Goal: Information Seeking & Learning: Learn about a topic

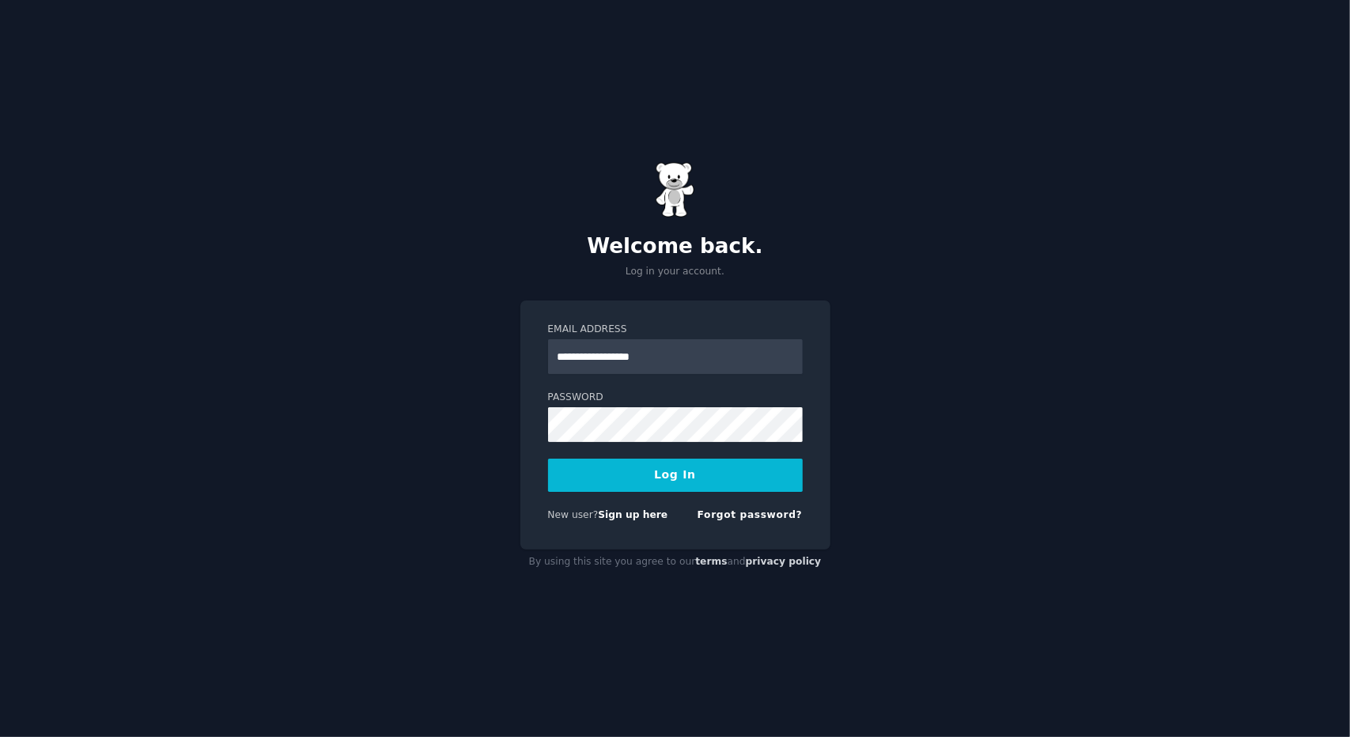
click at [656, 474] on button "Log In" at bounding box center [675, 475] width 255 height 33
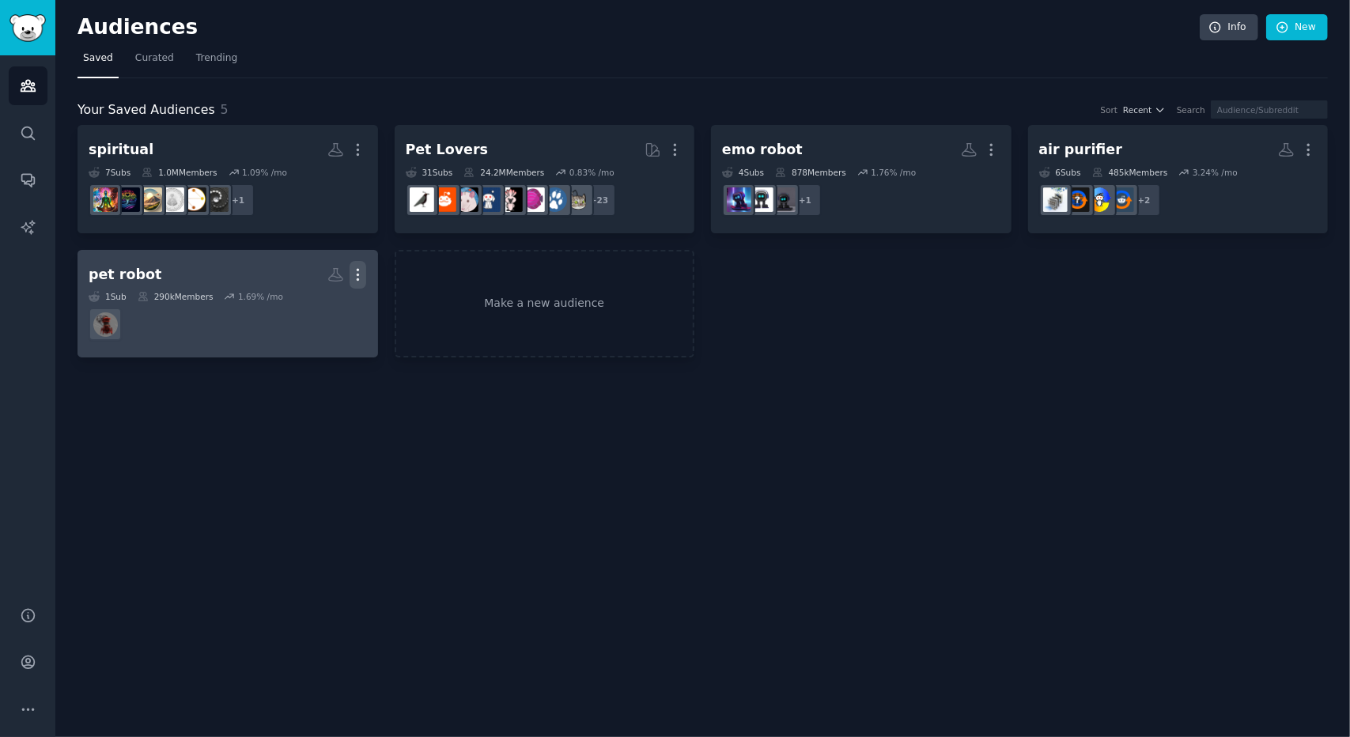
click at [361, 274] on icon "button" at bounding box center [357, 274] width 17 height 17
click at [315, 313] on p "Delete" at bounding box center [315, 308] width 36 height 17
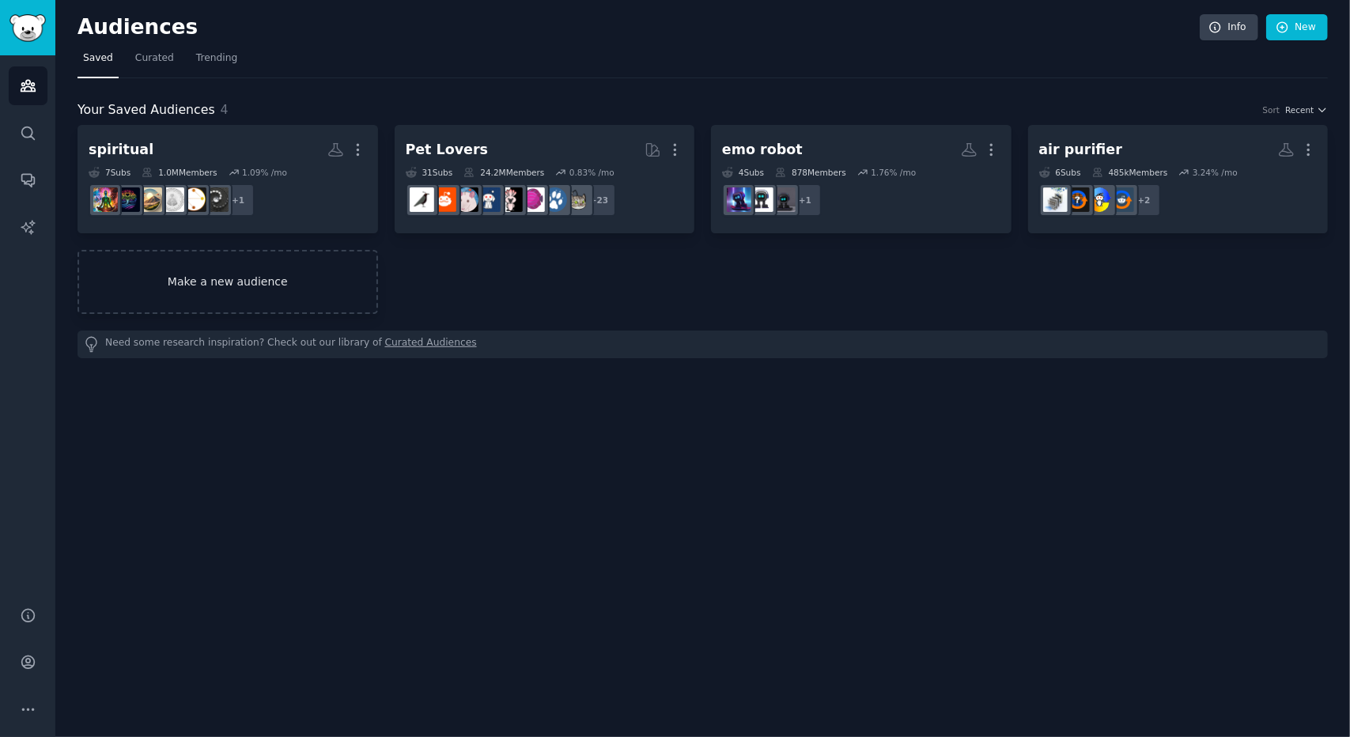
click at [255, 284] on link "Make a new audience" at bounding box center [227, 282] width 300 height 64
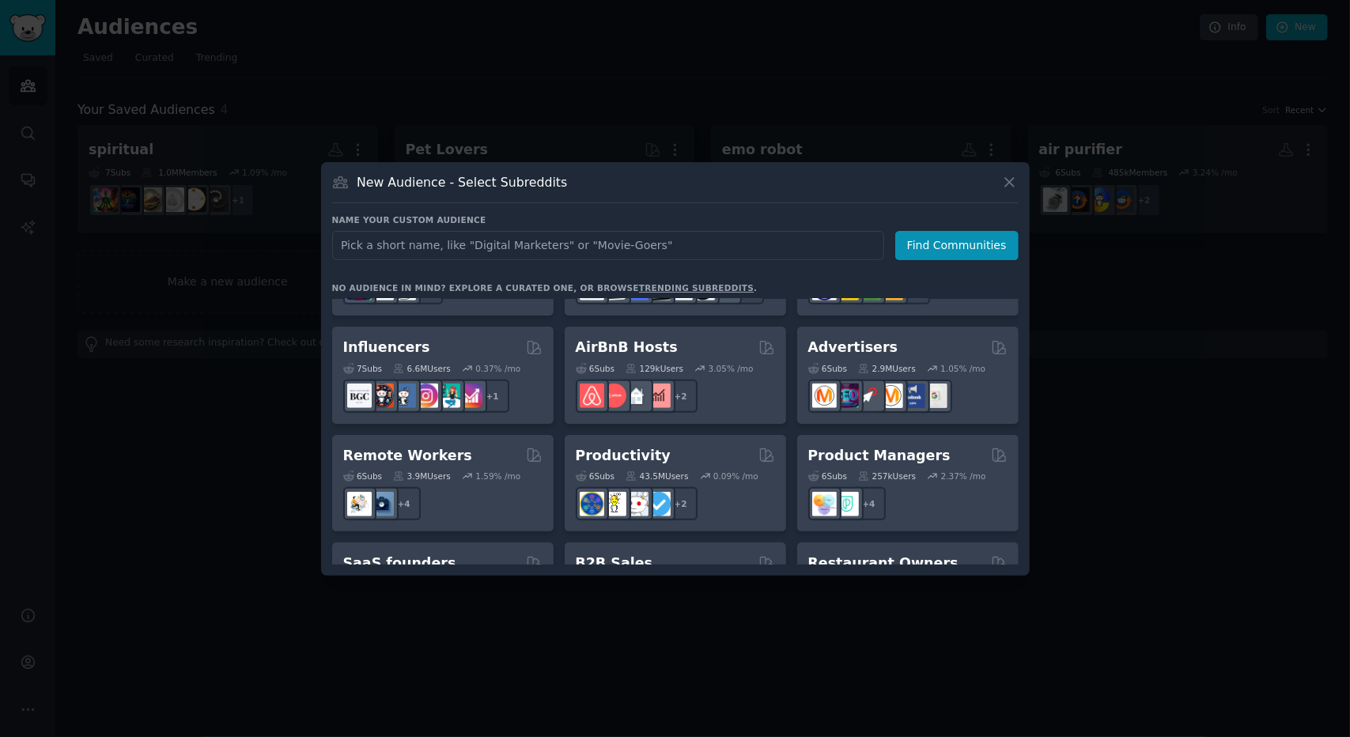
scroll to position [1085, 0]
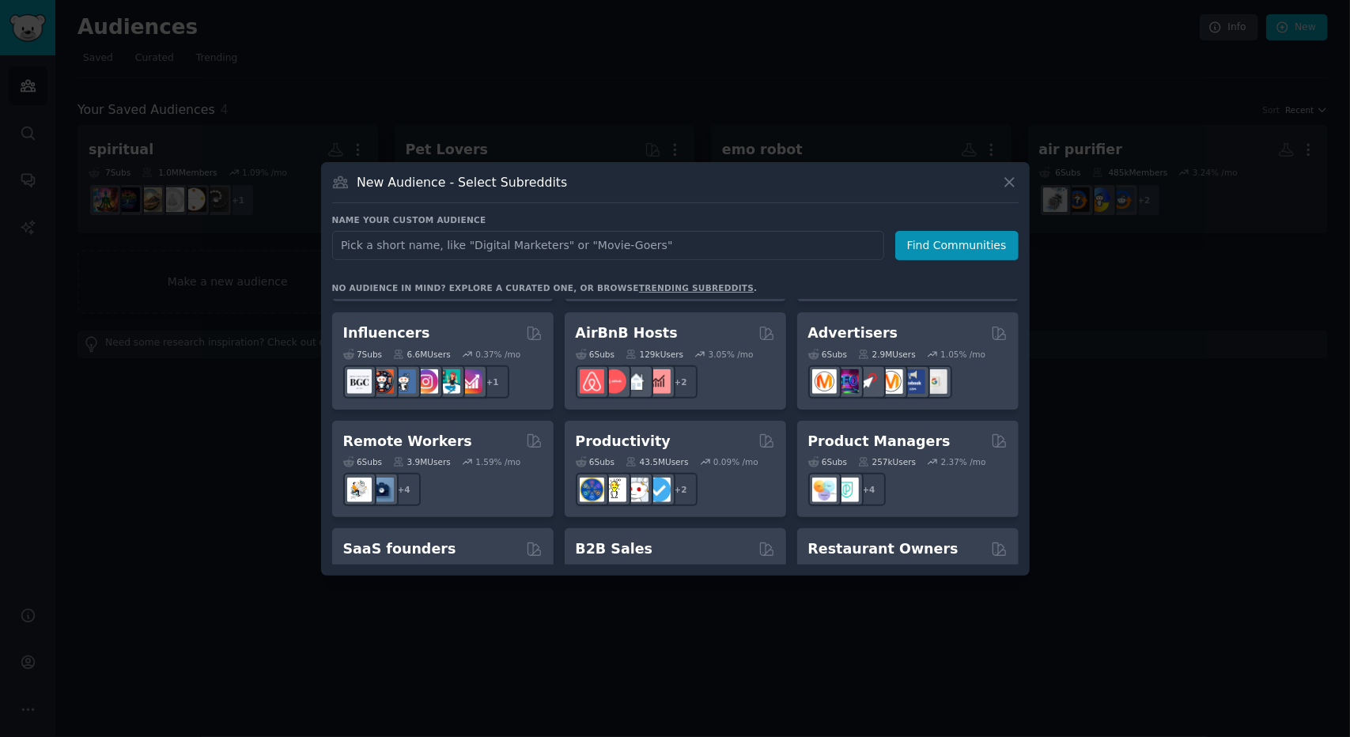
click at [597, 258] on input "text" at bounding box center [608, 245] width 552 height 29
type input "home decor"
click at [932, 251] on button "Find Communities" at bounding box center [956, 245] width 123 height 29
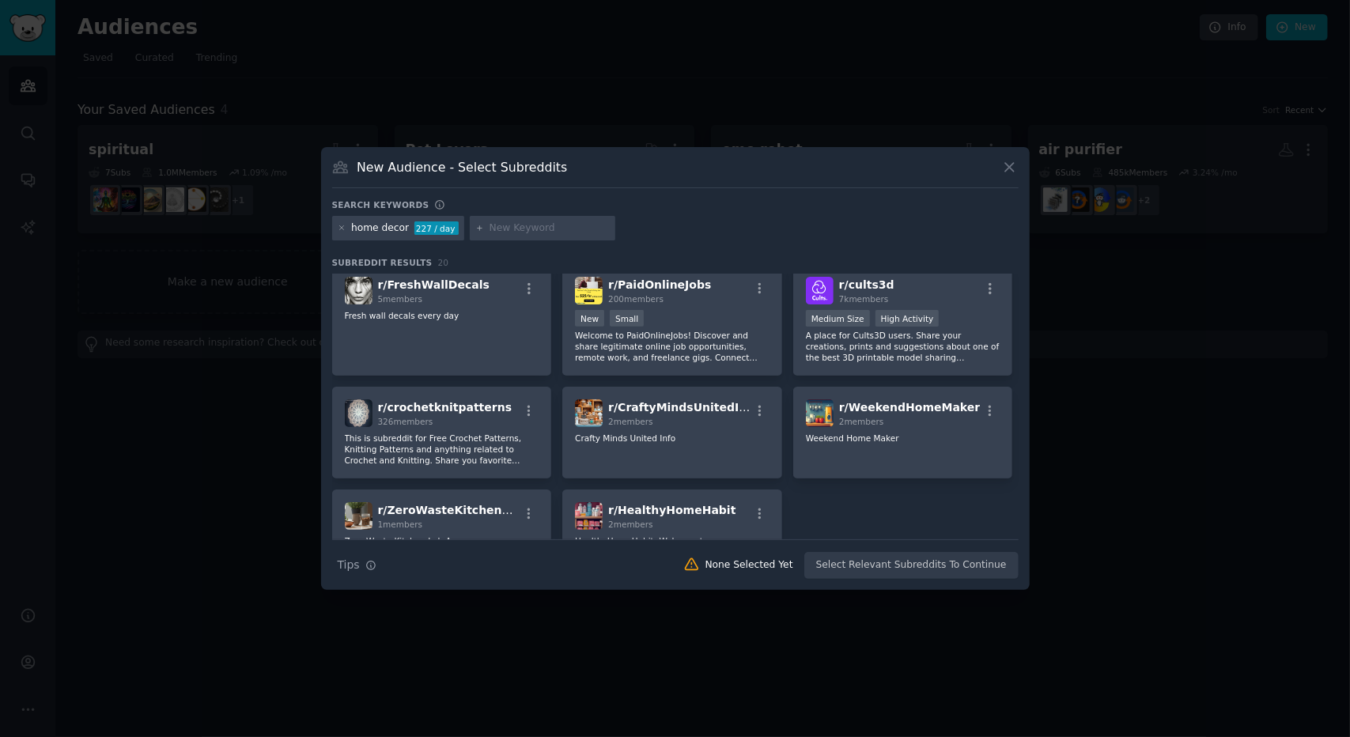
scroll to position [496, 0]
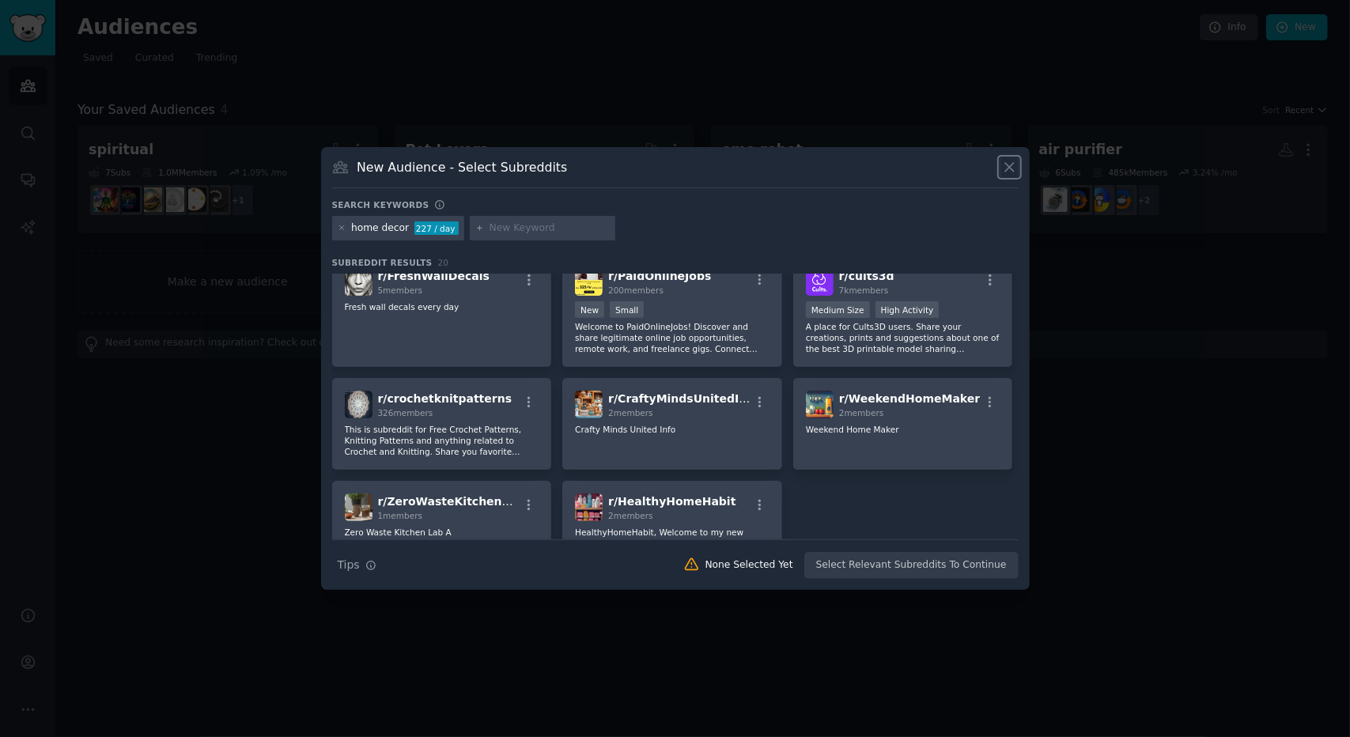
click at [1005, 161] on icon at bounding box center [1009, 167] width 17 height 17
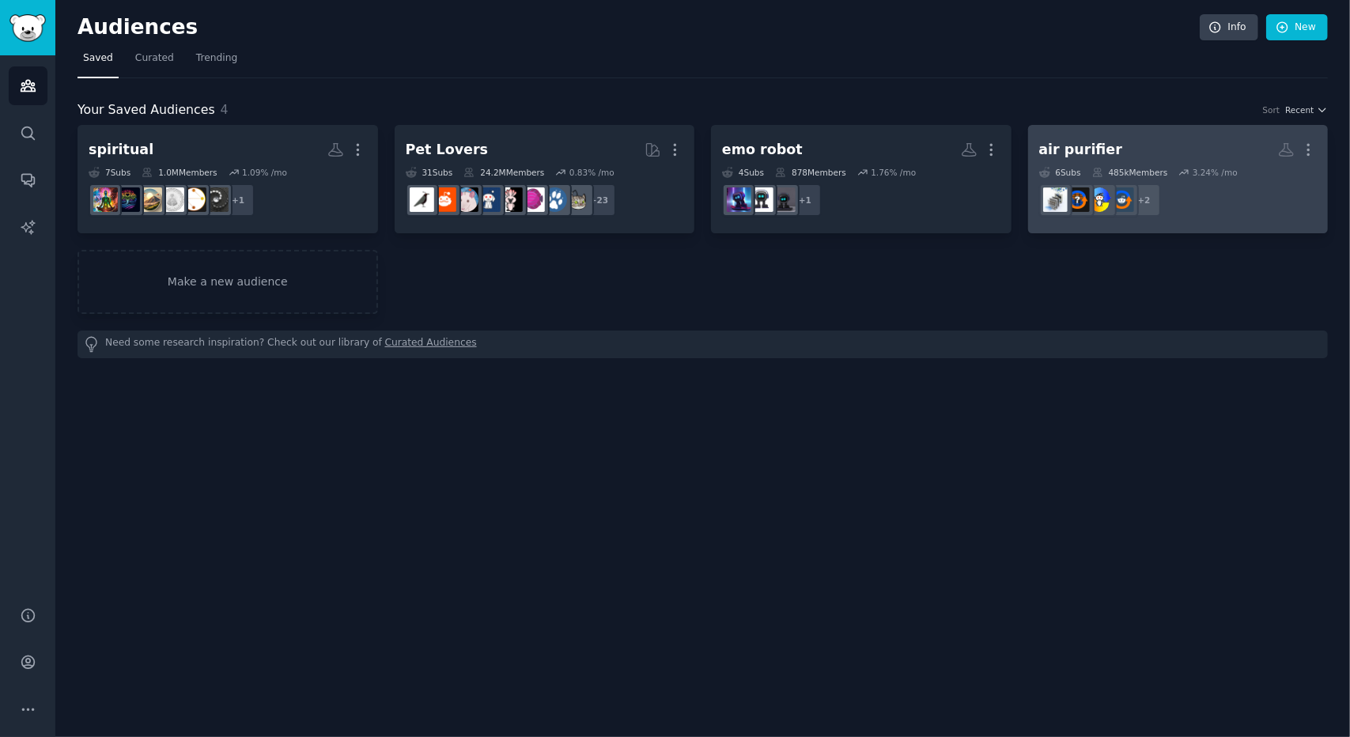
click at [1096, 164] on div "air purifier More 6 Sub s 485k Members 3.24 % /mo + 2" at bounding box center [1178, 179] width 278 height 86
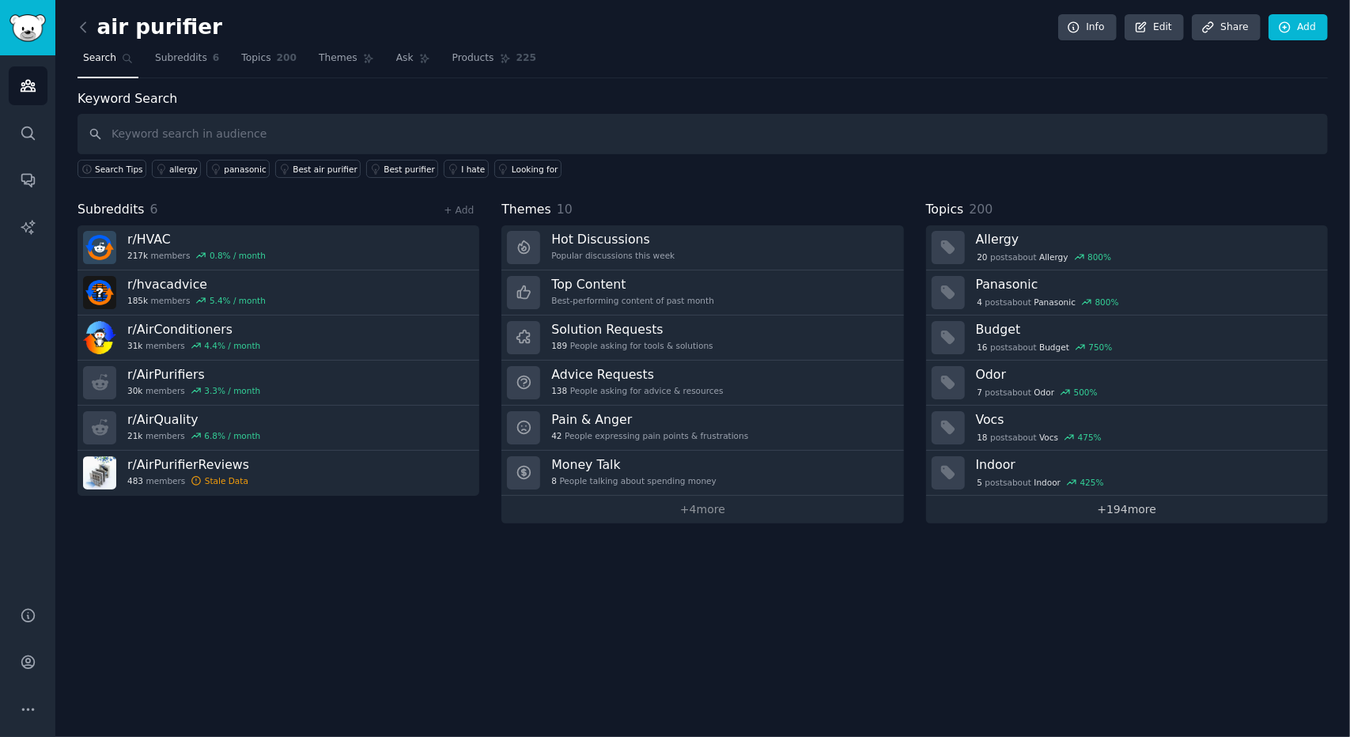
click at [1142, 512] on link "+ 194 more" at bounding box center [1127, 510] width 402 height 28
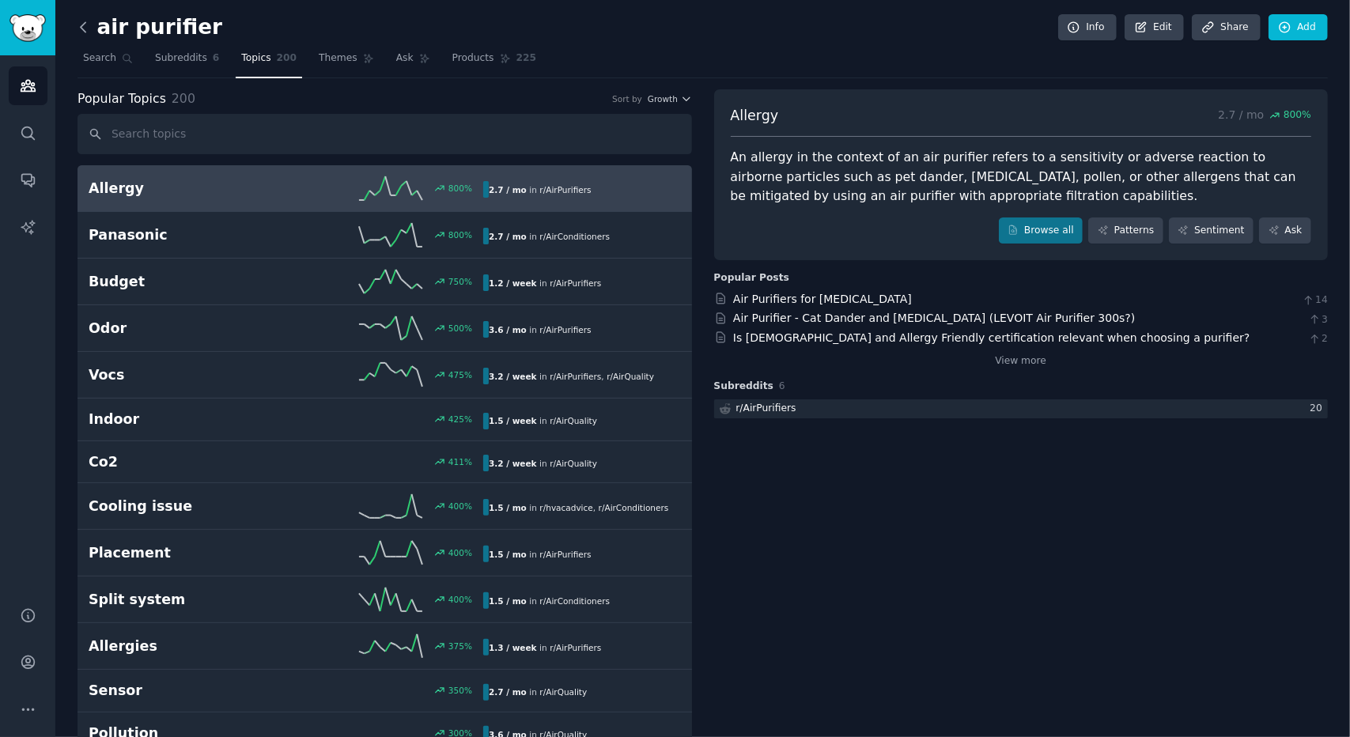
click at [85, 25] on icon at bounding box center [83, 27] width 17 height 17
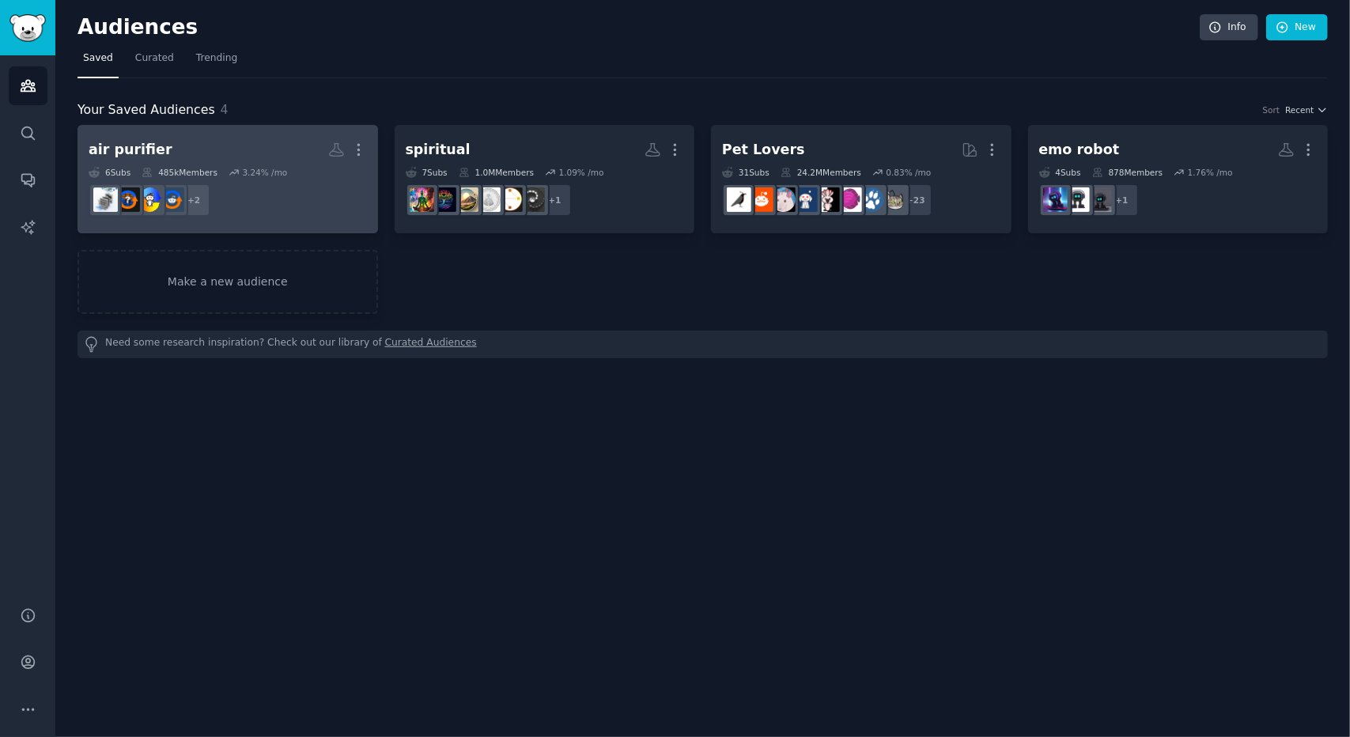
click at [296, 153] on h2 "air purifier Custom Audience More" at bounding box center [228, 150] width 278 height 28
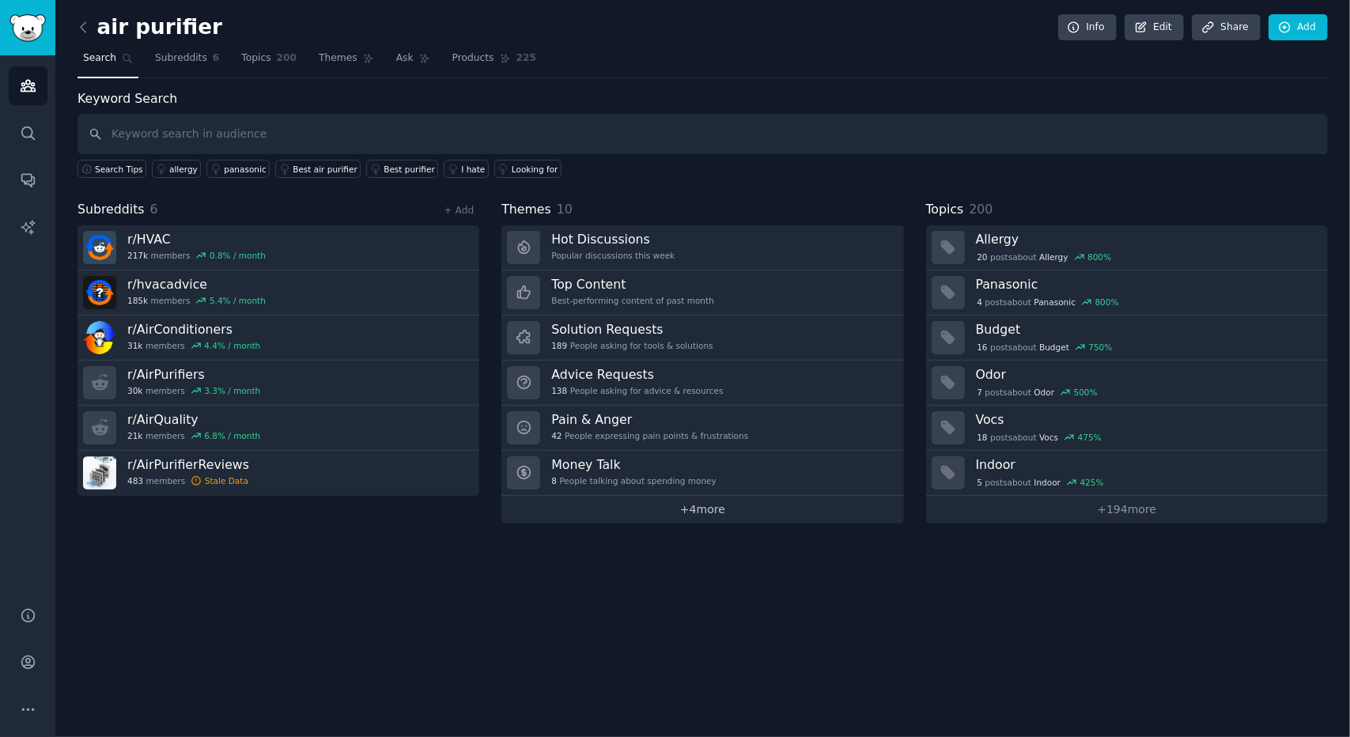
click at [663, 502] on link "+ 4 more" at bounding box center [702, 510] width 402 height 28
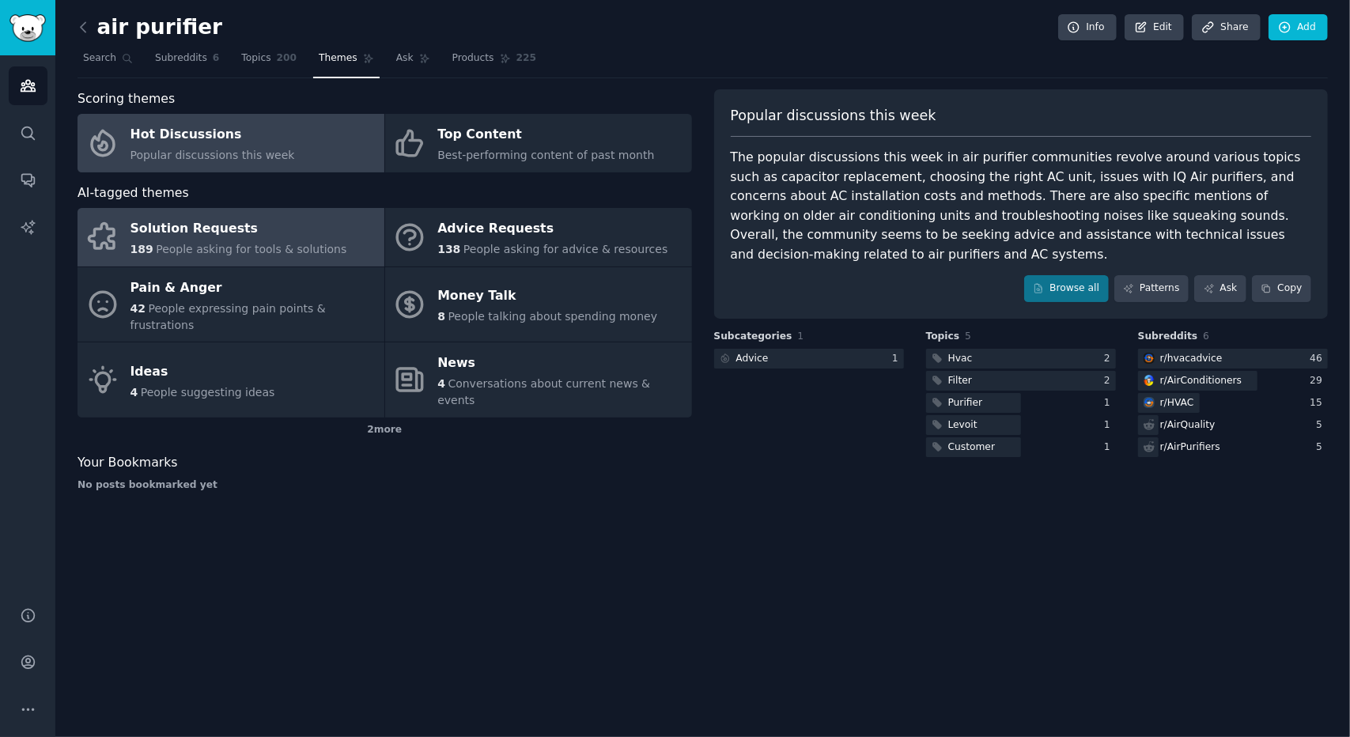
click at [278, 249] on span "People asking for tools & solutions" at bounding box center [251, 249] width 191 height 13
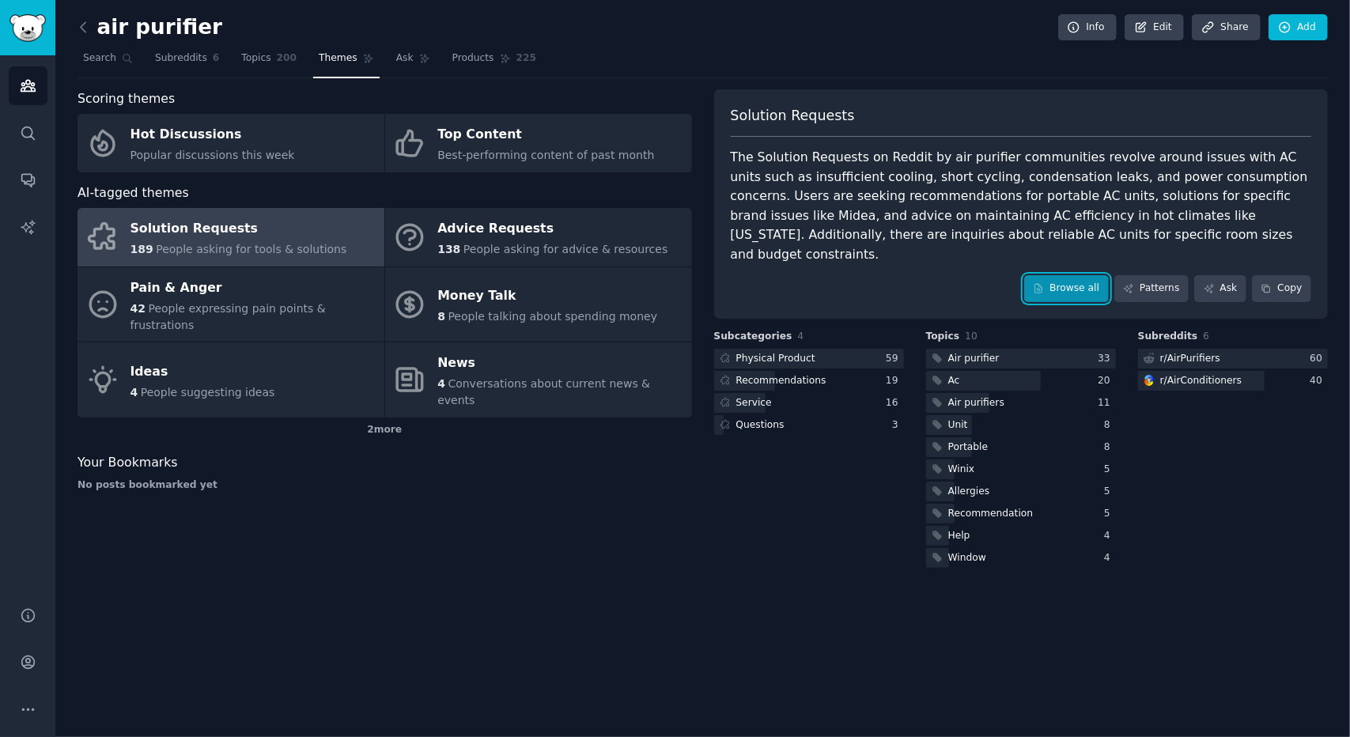
click at [1086, 275] on link "Browse all" at bounding box center [1066, 288] width 85 height 27
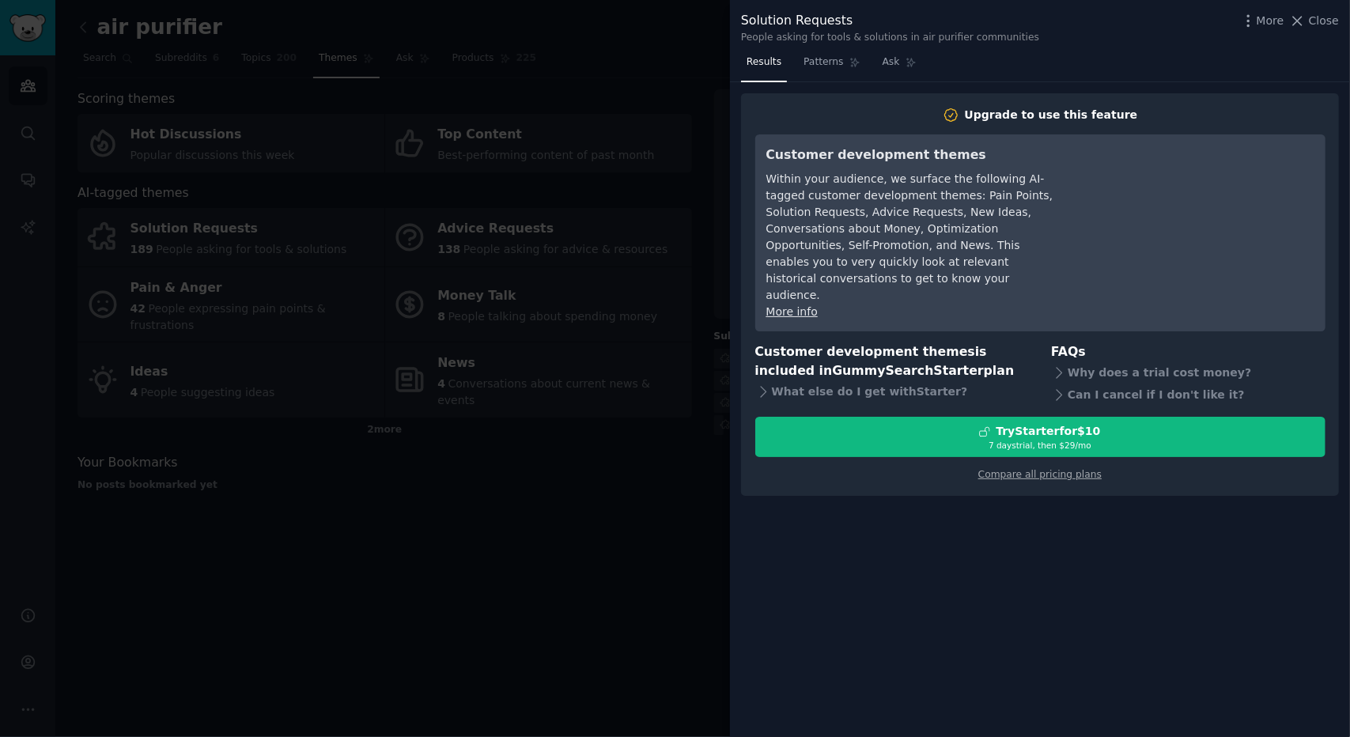
click at [656, 534] on div at bounding box center [675, 368] width 1350 height 737
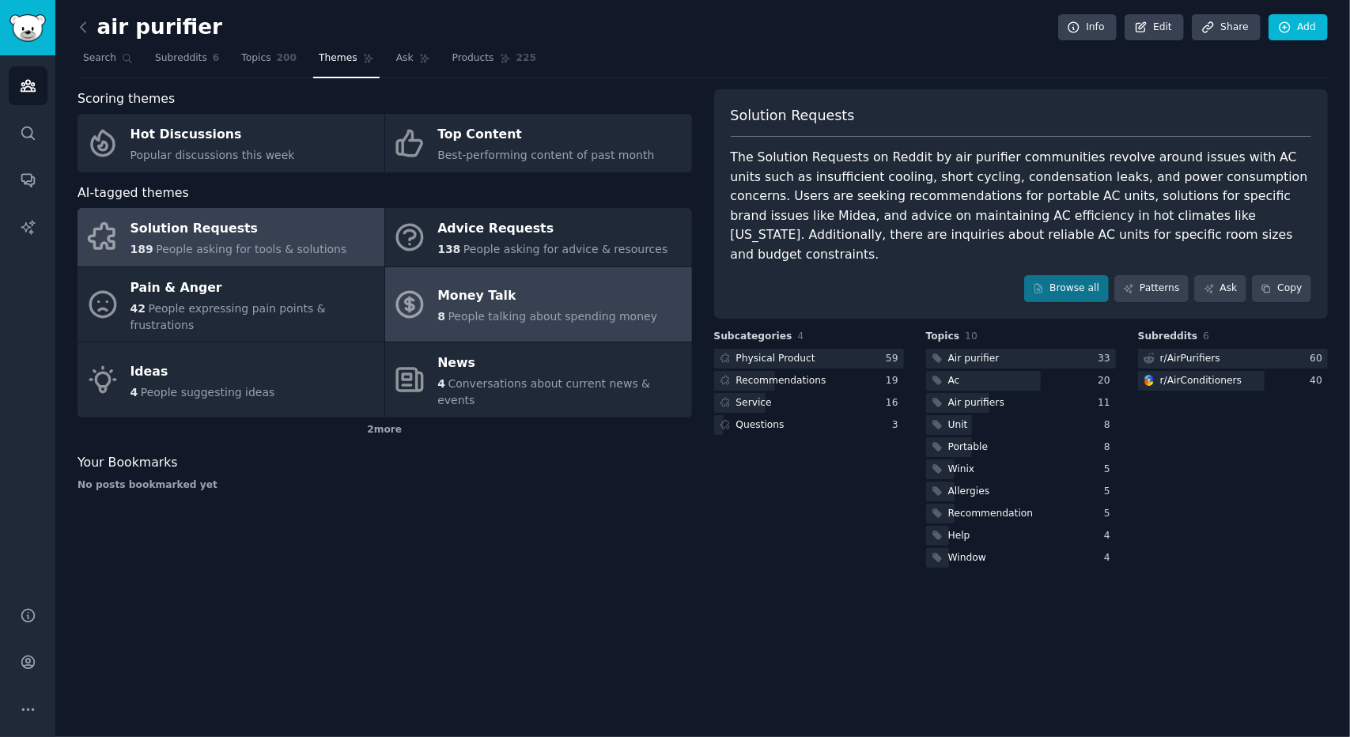
click at [504, 315] on span "People talking about spending money" at bounding box center [553, 316] width 210 height 13
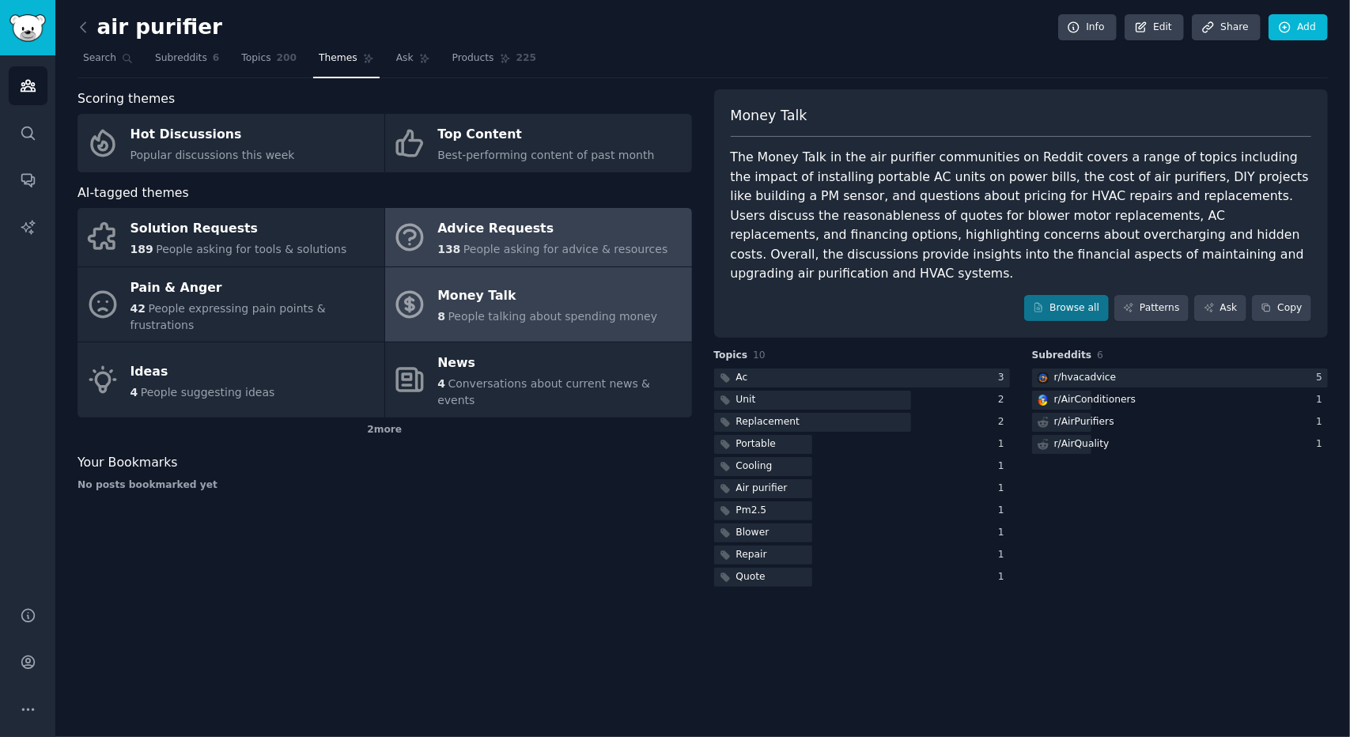
click at [512, 229] on div "Advice Requests" at bounding box center [552, 229] width 230 height 25
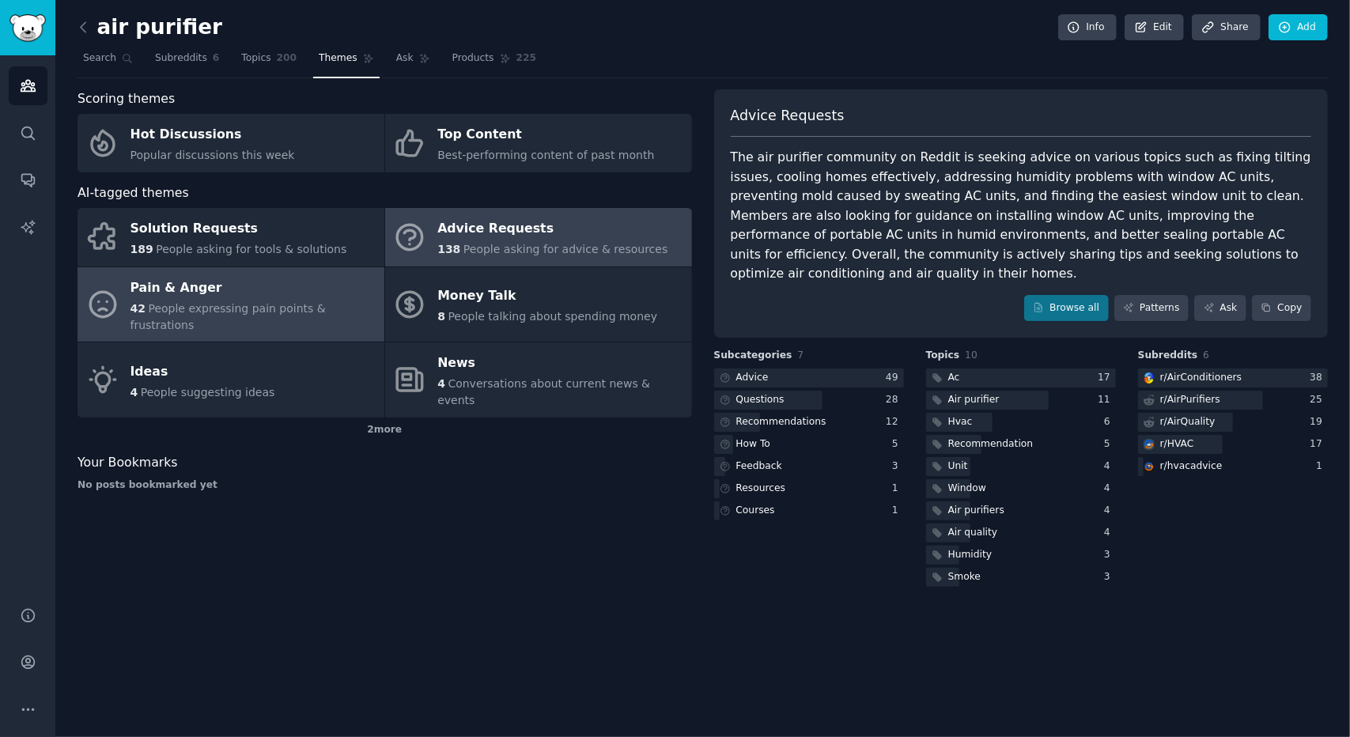
click at [280, 292] on div "Pain & Anger" at bounding box center [253, 287] width 246 height 25
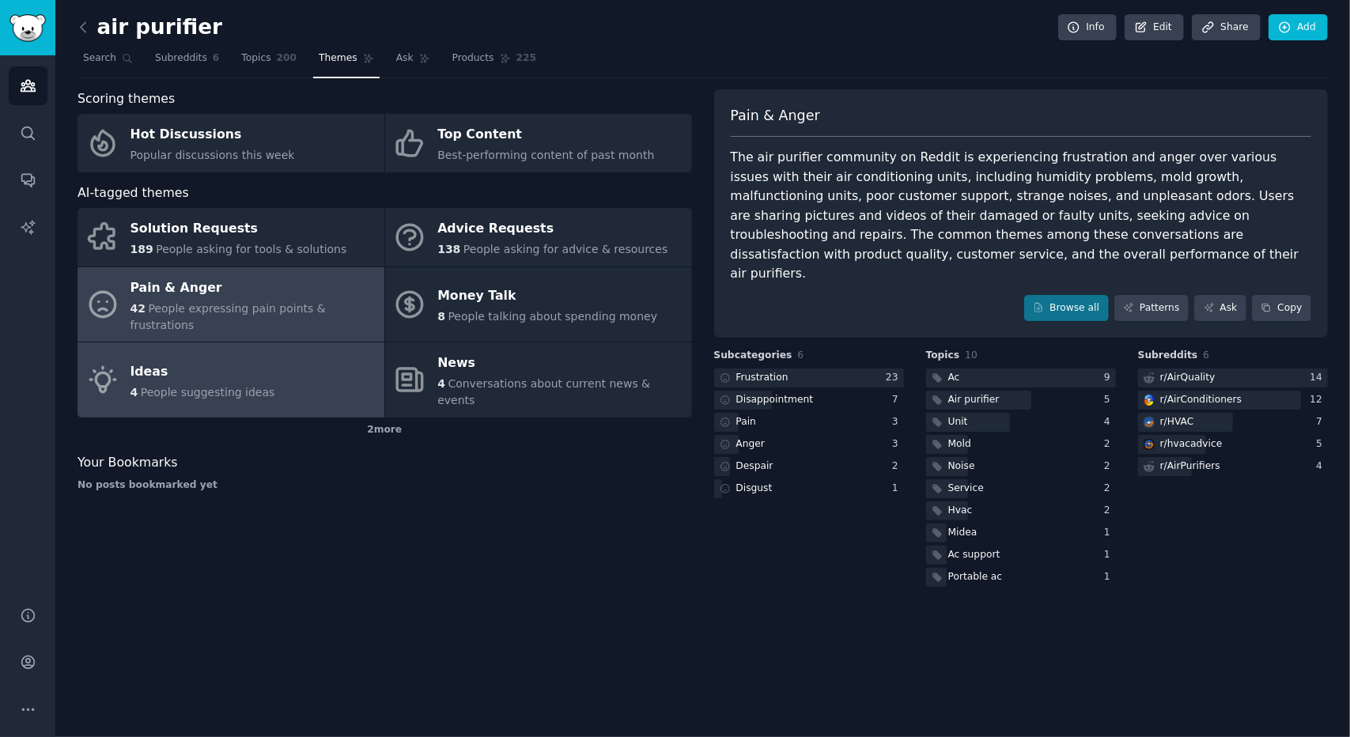
click at [282, 368] on link "Ideas 4 People suggesting ideas" at bounding box center [230, 379] width 307 height 75
